Goal: Task Accomplishment & Management: Complete application form

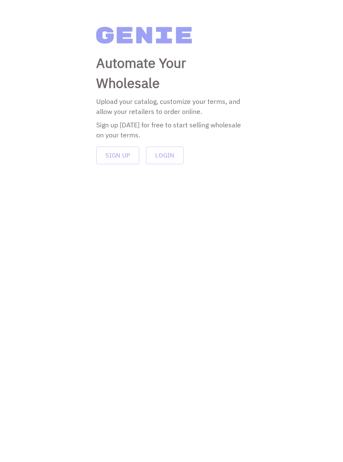
click at [6, 237] on div "Automate Your Wholesale Upload your catalog, customize your terms, and allow yo…" at bounding box center [171, 231] width 343 height 462
click at [121, 157] on button "Sign Up" at bounding box center [117, 156] width 43 height 18
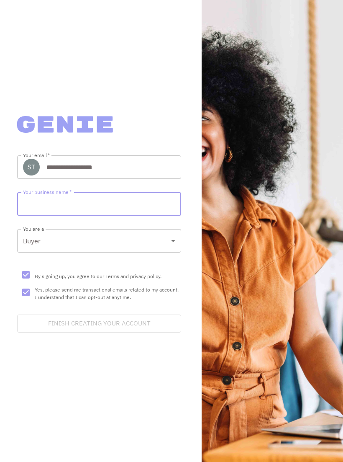
click at [69, 214] on input "Your business name   *" at bounding box center [99, 203] width 164 height 23
type input "*"
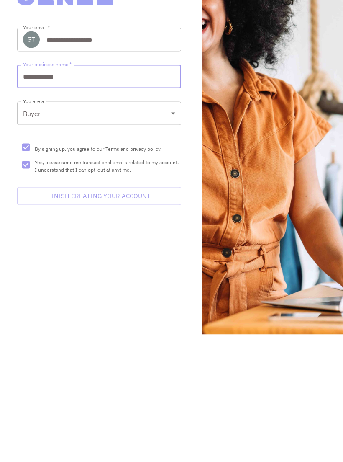
scroll to position [14, 0]
type input "**********"
click at [143, 314] on button "Finish Creating Your Account" at bounding box center [99, 323] width 164 height 18
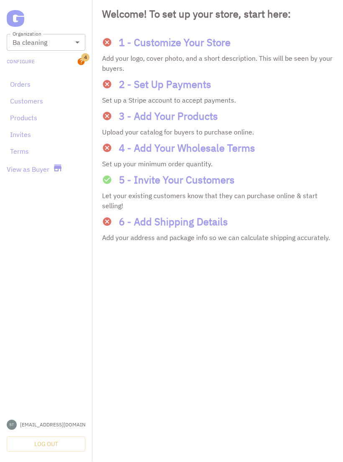
click at [11, 165] on link "View as Buyer" at bounding box center [28, 170] width 43 height 10
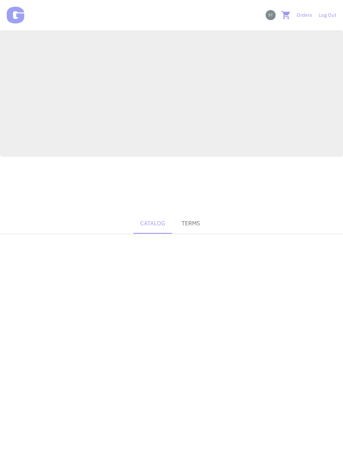
click at [156, 227] on button "Catalog" at bounding box center [153, 224] width 39 height 20
click at [196, 225] on button "Terms" at bounding box center [191, 224] width 38 height 20
click at [157, 228] on button "Catalog" at bounding box center [153, 224] width 39 height 20
click at [330, 18] on link "Log Out" at bounding box center [328, 16] width 18 height 8
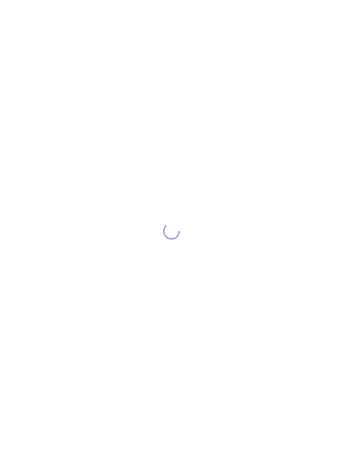
scroll to position [14, 0]
click at [5, 129] on div at bounding box center [171, 231] width 343 height 462
click at [323, 18] on link "Log Out" at bounding box center [328, 16] width 18 height 8
